Goal: Task Accomplishment & Management: Manage account settings

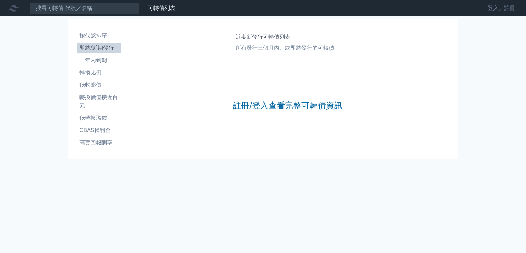
click at [489, 11] on link "登入／註冊" at bounding box center [501, 8] width 38 height 11
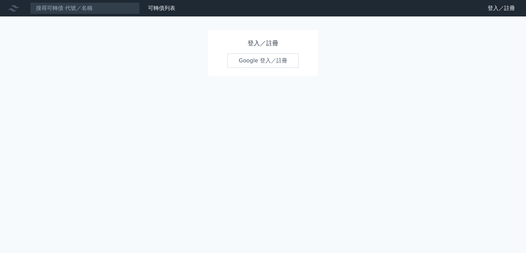
click at [236, 60] on link "Google 登入／註冊" at bounding box center [262, 60] width 71 height 14
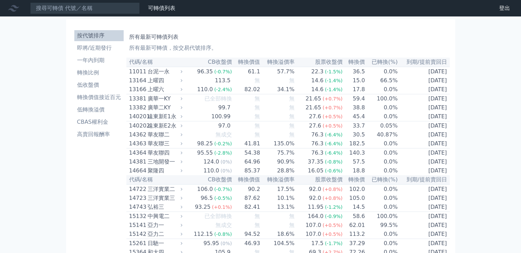
click at [266, 41] on div "所有最新可轉債列表 所有最新可轉債，按交易代號排序。" at bounding box center [288, 41] width 318 height 22
click at [87, 49] on li "即將/近期發行" at bounding box center [98, 48] width 49 height 8
